Goal: Task Accomplishment & Management: Use online tool/utility

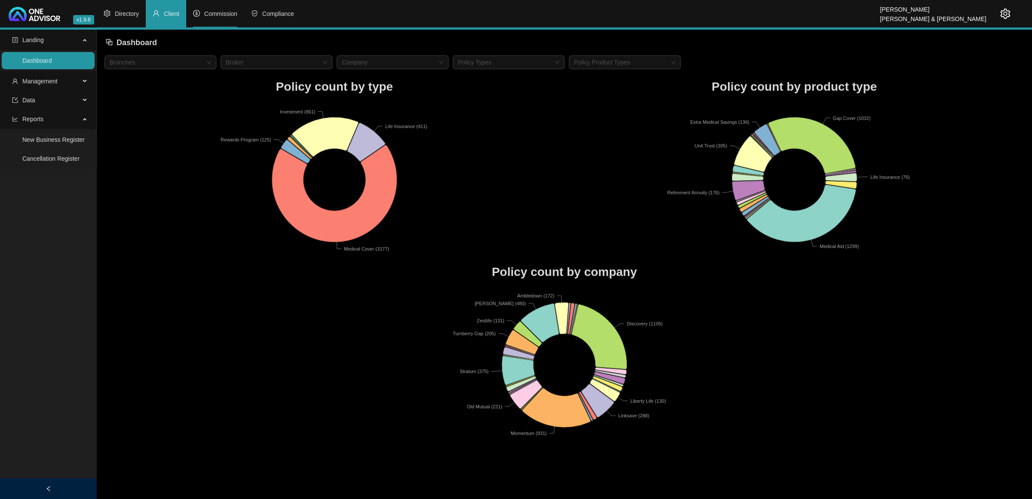
click at [211, 15] on span "Commission" at bounding box center [220, 13] width 33 height 7
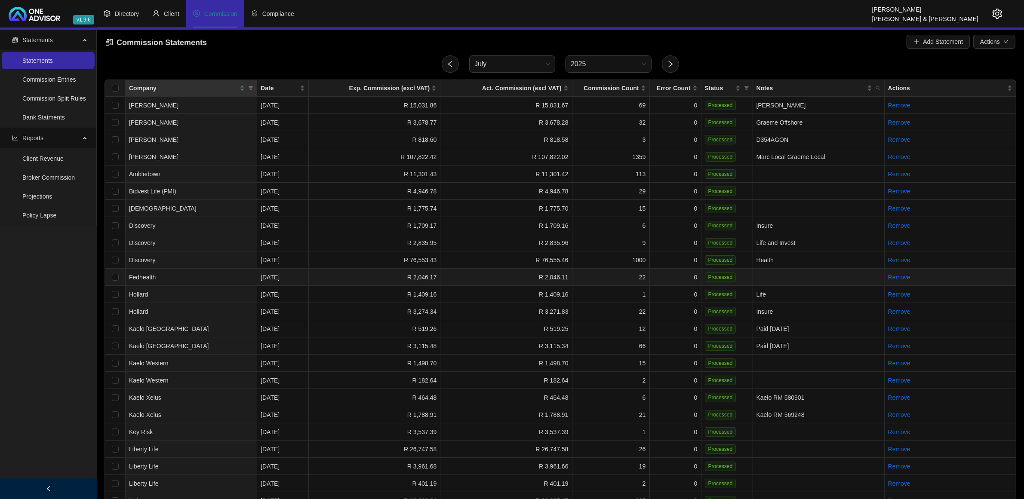
click at [214, 278] on td "Fedhealth" at bounding box center [192, 277] width 132 height 17
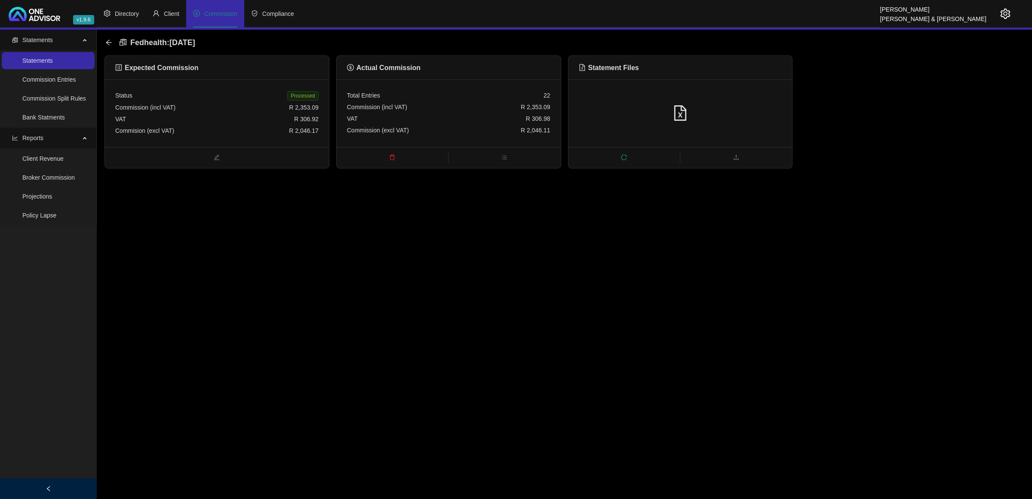
click at [392, 158] on icon "delete" at bounding box center [392, 157] width 6 height 6
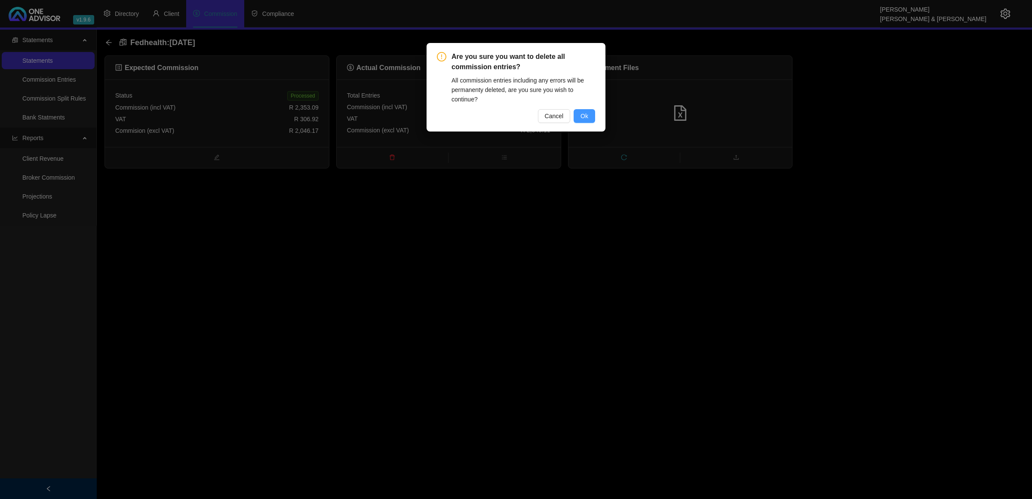
click at [587, 114] on span "Ok" at bounding box center [585, 115] width 8 height 9
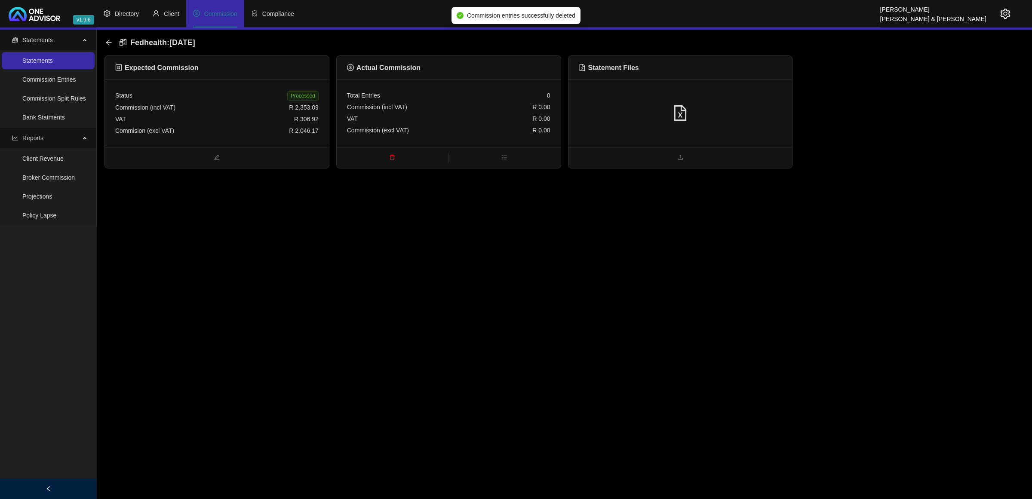
click at [644, 115] on div at bounding box center [680, 113] width 203 height 16
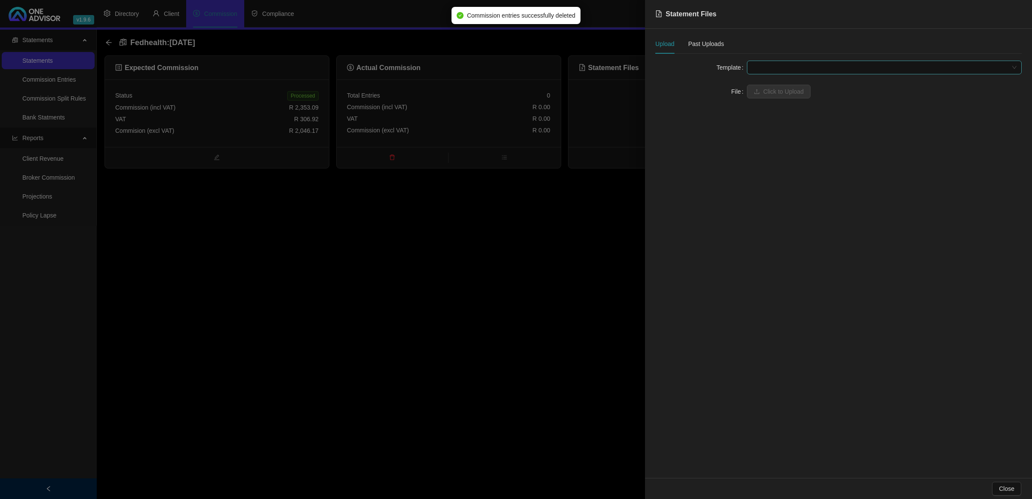
click at [762, 66] on span at bounding box center [884, 67] width 265 height 13
click at [771, 86] on div "Fedhealth" at bounding box center [884, 84] width 261 height 9
click at [771, 86] on button "Click to Upload" at bounding box center [779, 92] width 64 height 14
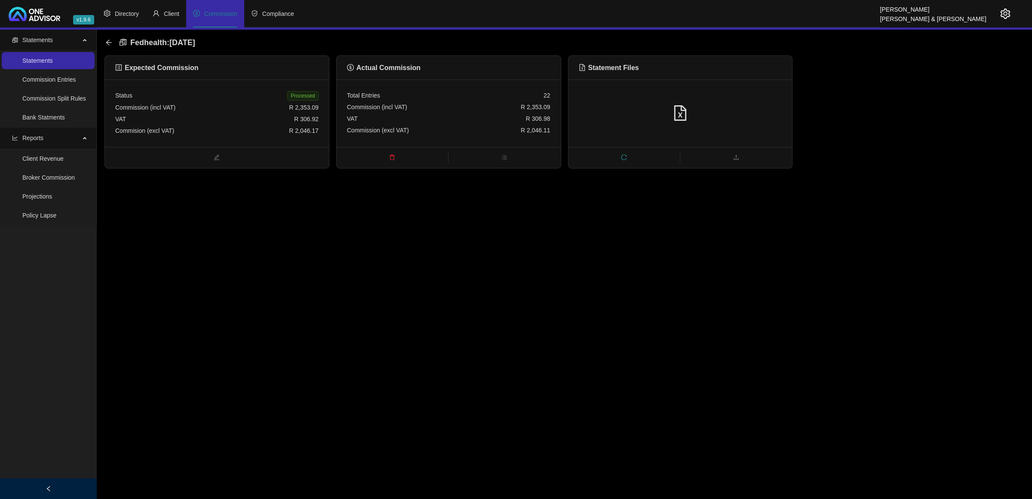
click at [1009, 13] on icon "setting" at bounding box center [1006, 14] width 10 height 10
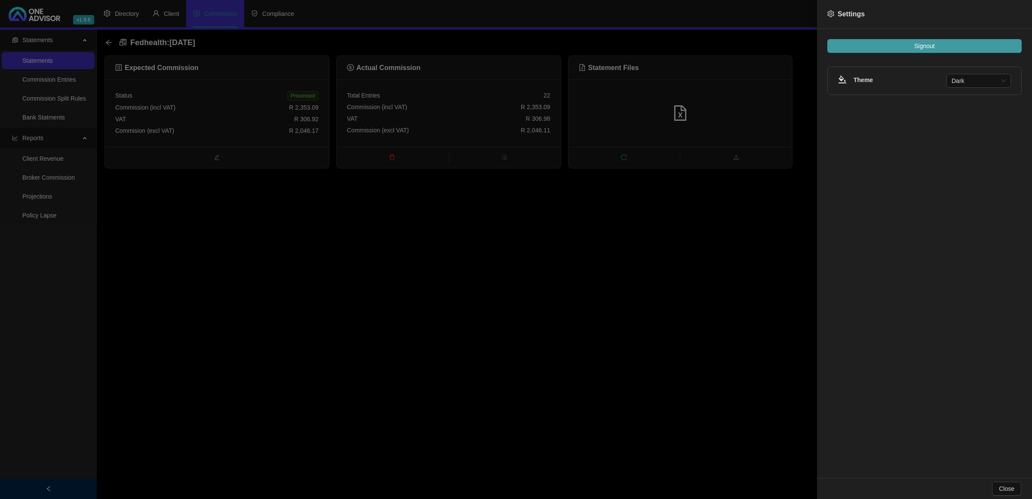
click at [962, 46] on button "Signout" at bounding box center [925, 46] width 194 height 14
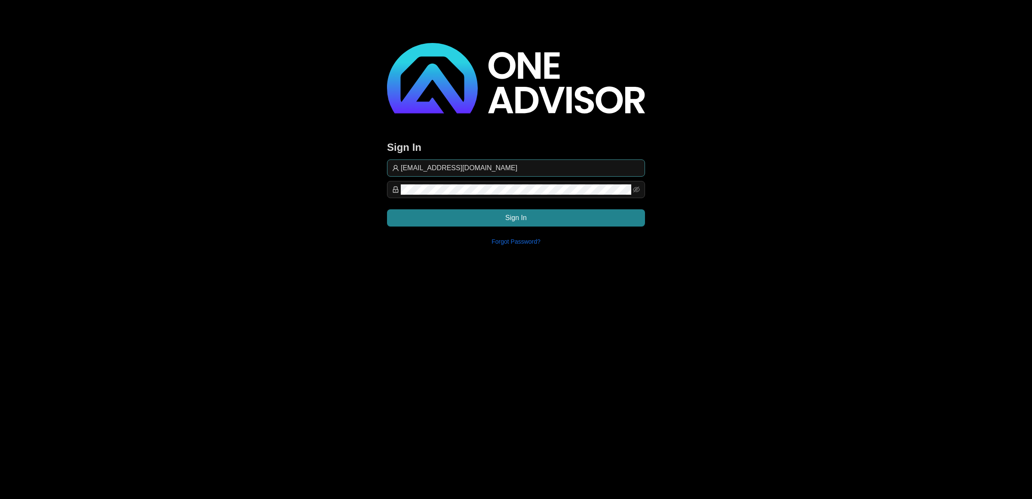
click at [553, 166] on input "[EMAIL_ADDRESS][DOMAIN_NAME]" at bounding box center [520, 168] width 239 height 10
type input "[EMAIL_ADDRESS][DOMAIN_NAME]"
click at [606, 212] on button "Sign In" at bounding box center [516, 218] width 258 height 17
